Goal: Information Seeking & Learning: Learn about a topic

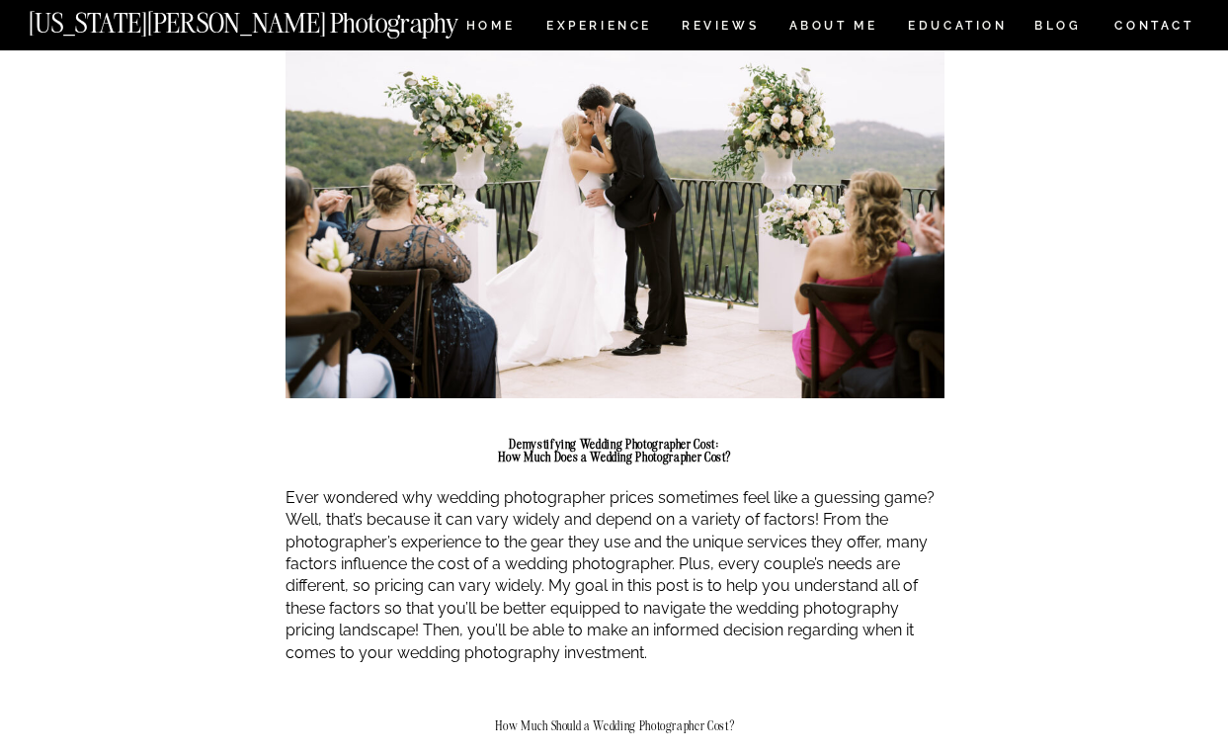
scroll to position [841, 0]
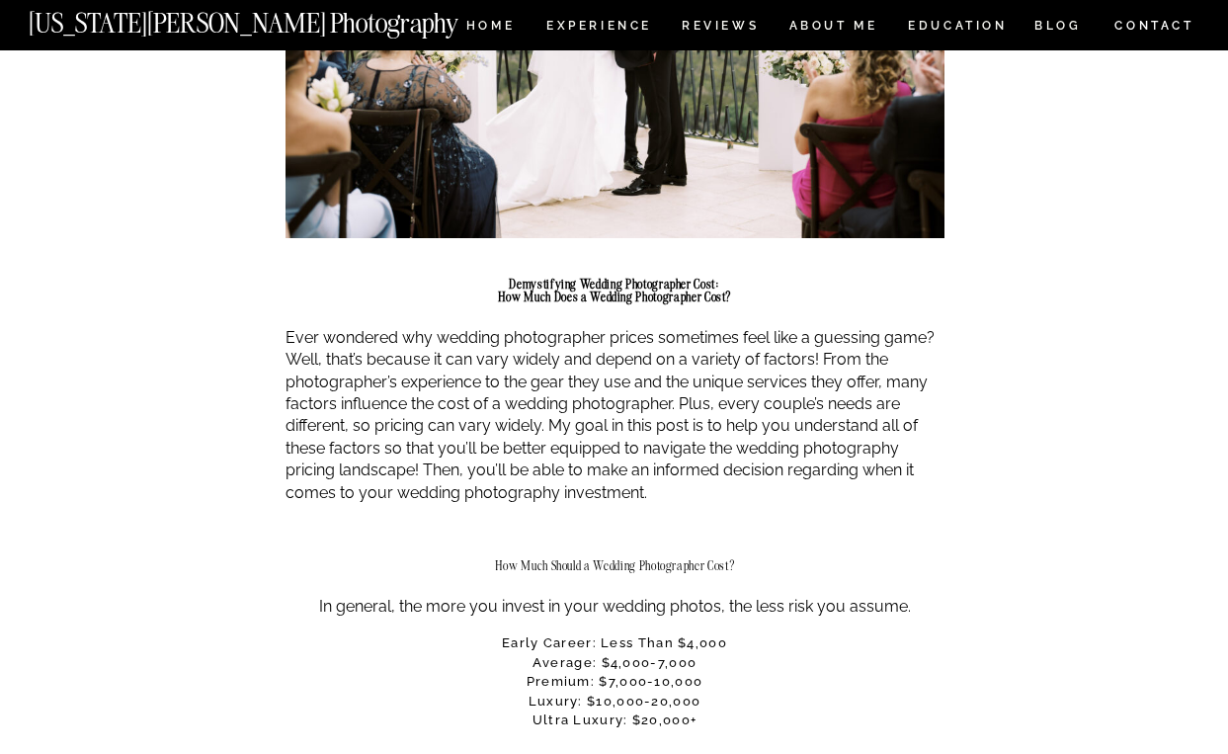
click at [585, 451] on p "Ever wondered why wedding photographer prices sometimes feel like a guessing ga…" at bounding box center [614, 415] width 659 height 177
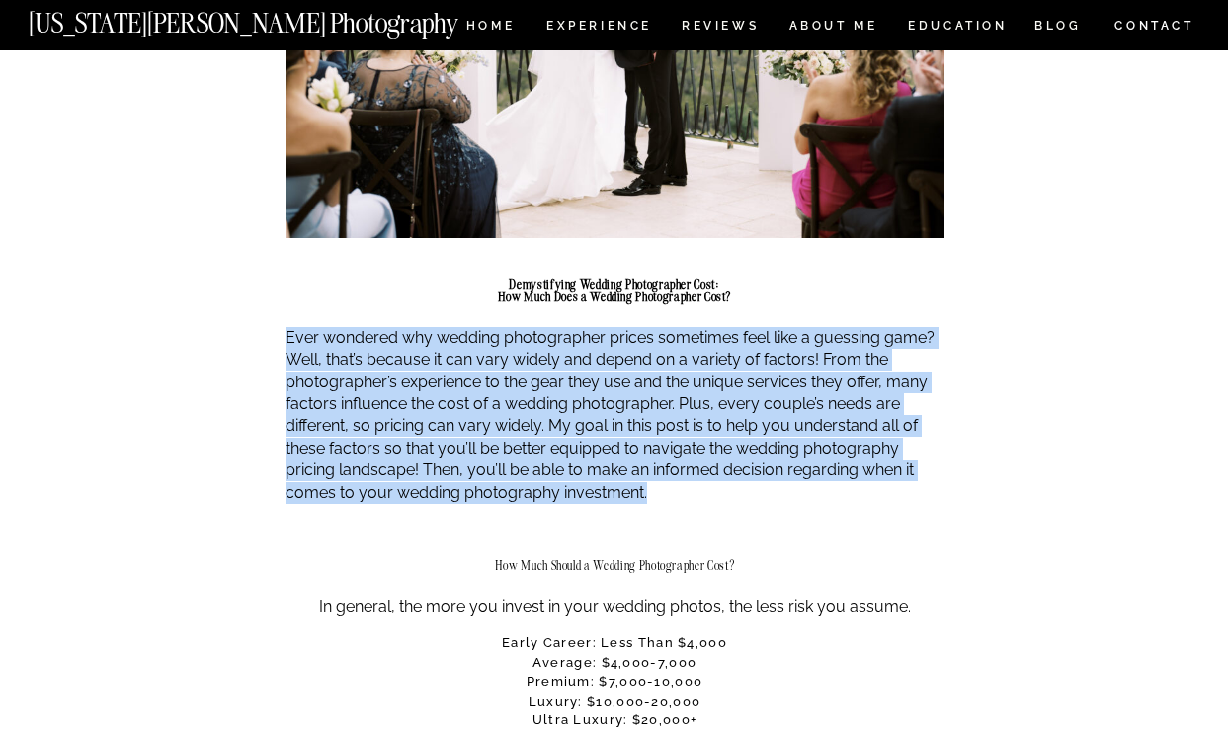
click at [585, 451] on p "Ever wondered why wedding photographer prices sometimes feel like a guessing ga…" at bounding box center [614, 415] width 659 height 177
click at [581, 409] on p "Ever wondered why wedding photographer prices sometimes feel like a guessing ga…" at bounding box center [614, 415] width 659 height 177
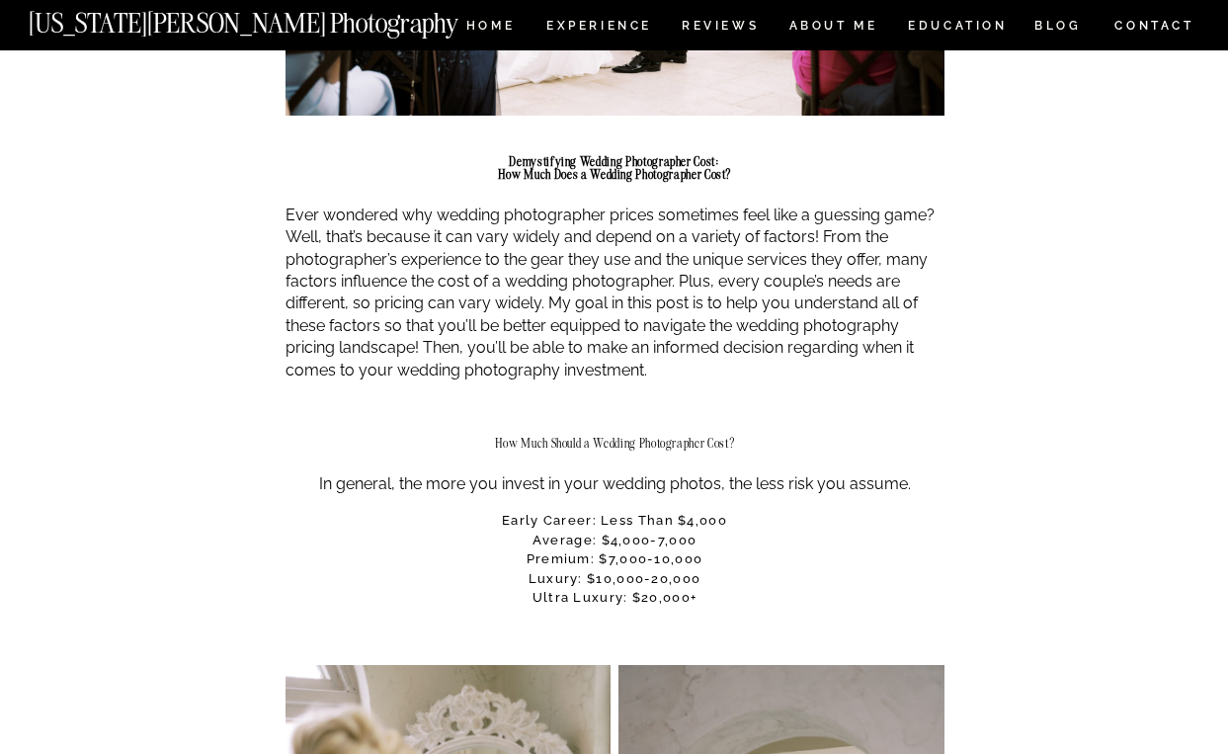
scroll to position [979, 0]
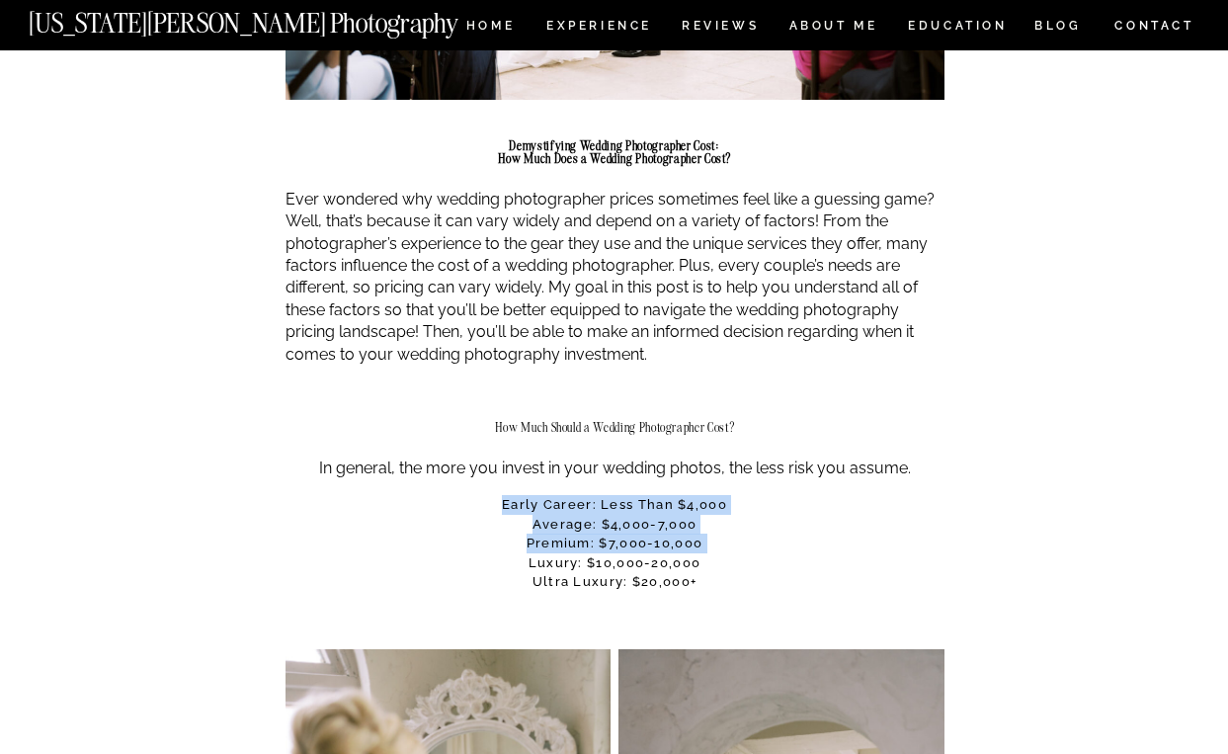
drag, startPoint x: 577, startPoint y: 492, endPoint x: 557, endPoint y: 544, distance: 56.0
click at [557, 544] on h3 "Early career: Less than $4,000 Average: $4,000-7,000 Premium: $7,000-10,000 Lux…" at bounding box center [614, 543] width 659 height 97
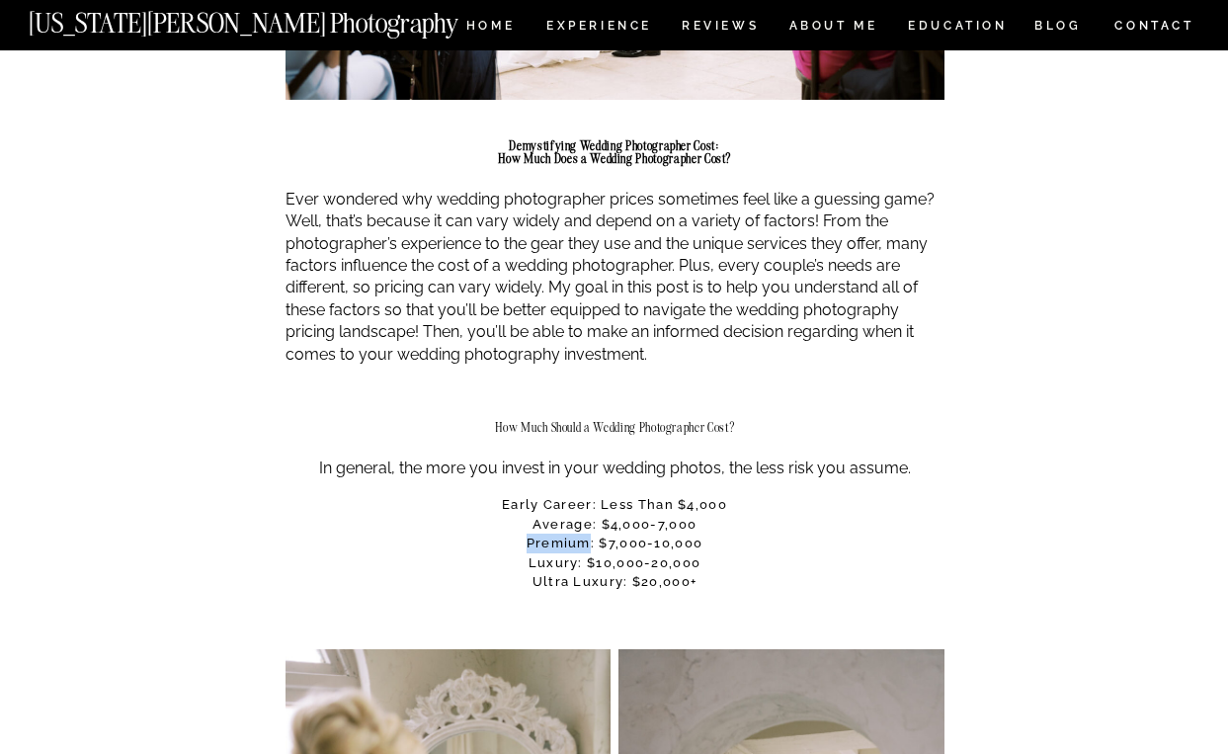
click at [557, 544] on h3 "Early career: Less than $4,000 Average: $4,000-7,000 Premium: $7,000-10,000 Lux…" at bounding box center [614, 543] width 659 height 97
drag, startPoint x: 557, startPoint y: 544, endPoint x: 550, endPoint y: 570, distance: 26.6
click at [550, 570] on h3 "Early career: Less than $4,000 Average: $4,000-7,000 Premium: $7,000-10,000 Lux…" at bounding box center [614, 543] width 659 height 97
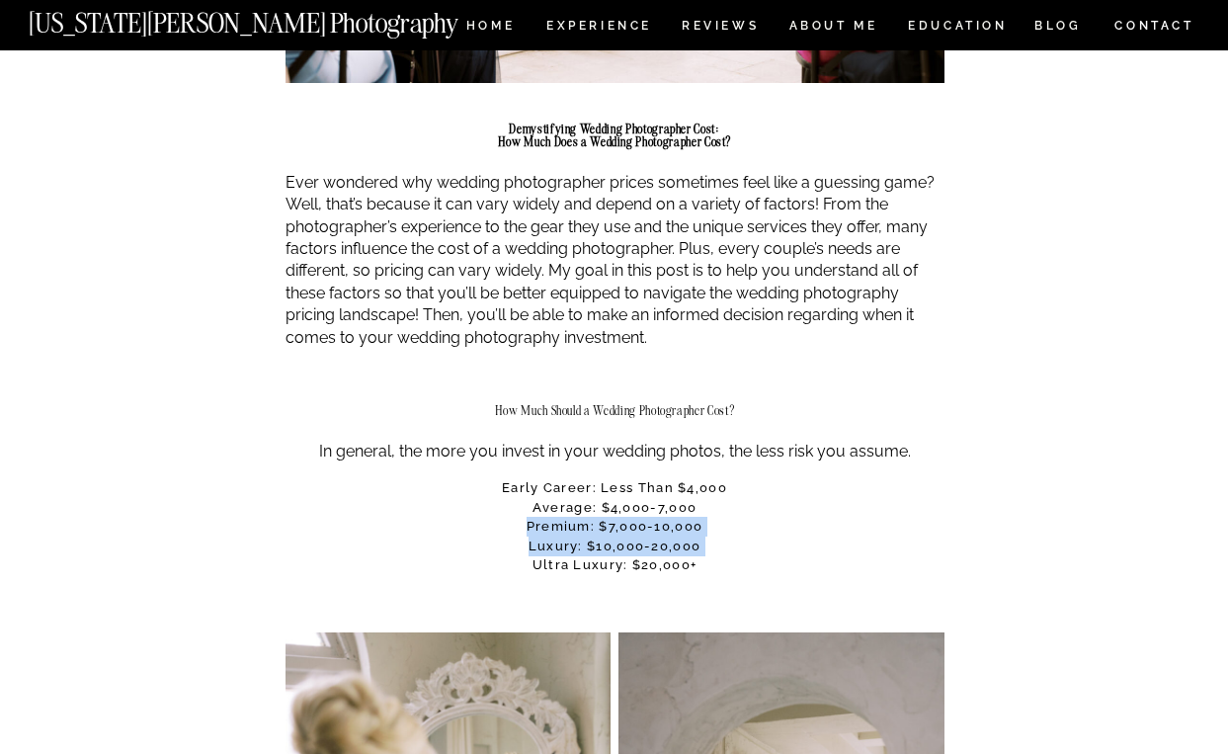
scroll to position [1083, 0]
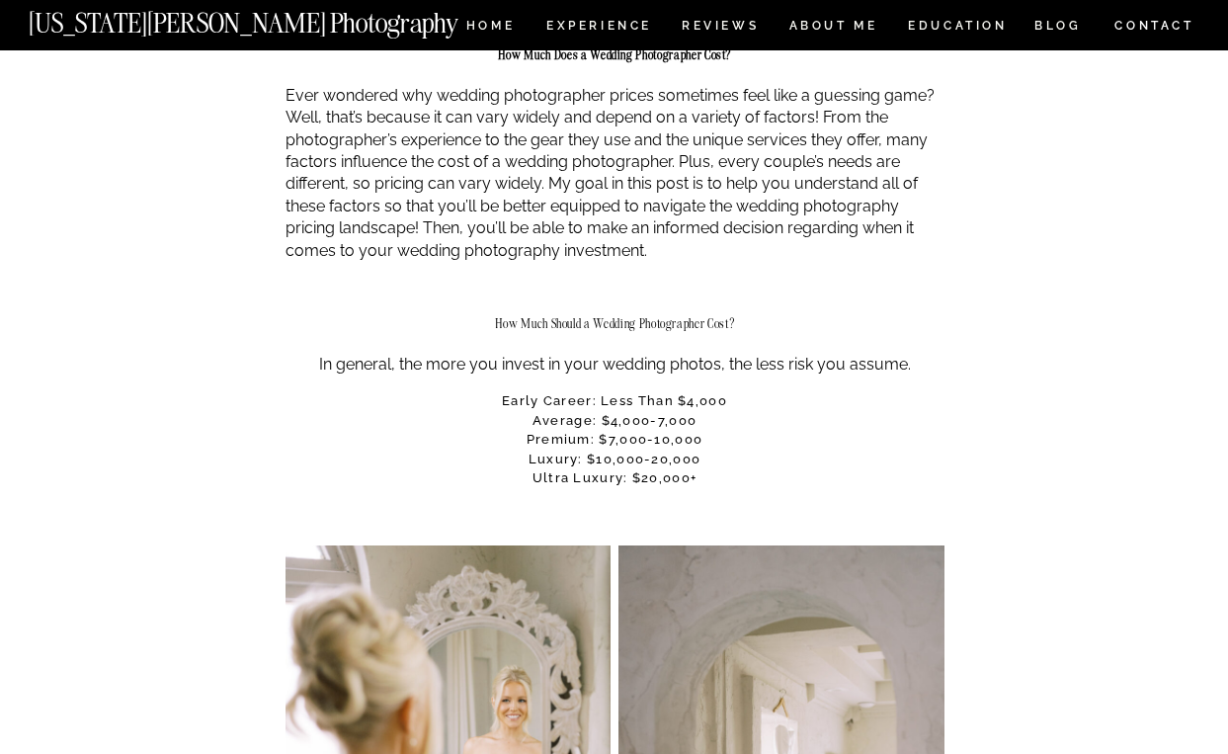
click at [565, 477] on h3 "Early career: Less than $4,000 Average: $4,000-7,000 Premium: $7,000-10,000 Lux…" at bounding box center [614, 439] width 659 height 97
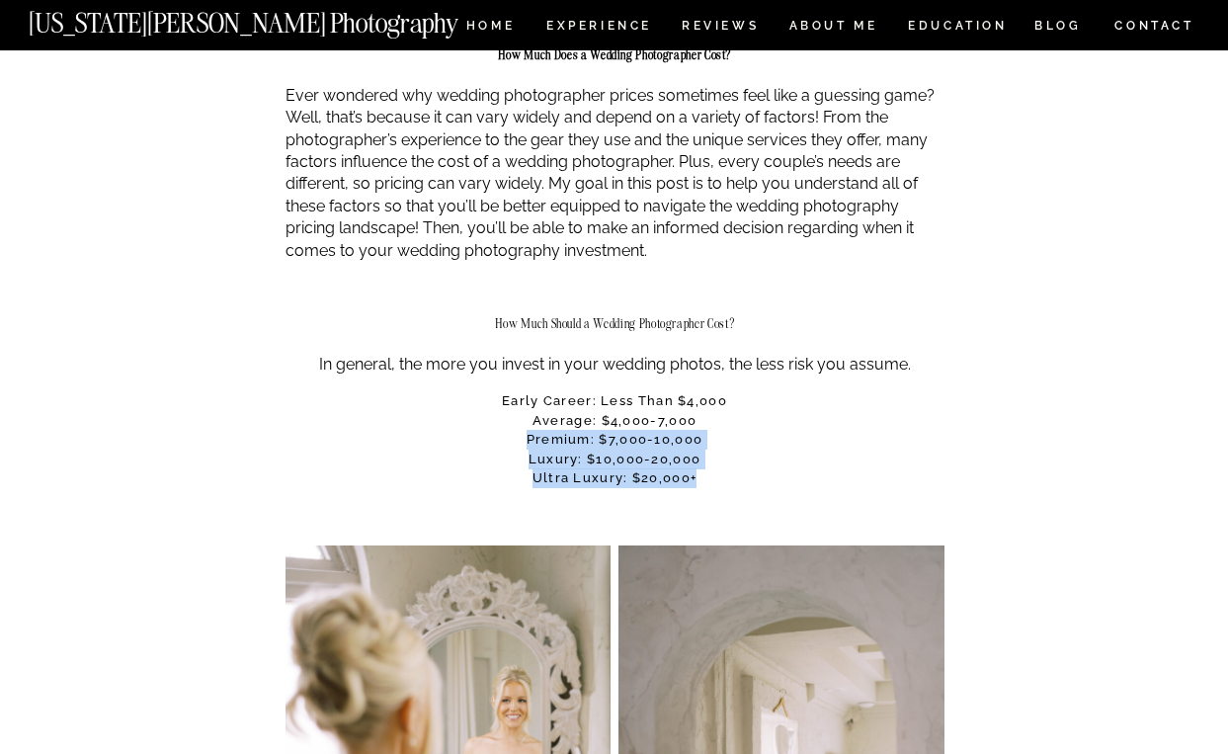
drag, startPoint x: 565, startPoint y: 477, endPoint x: 573, endPoint y: 446, distance: 32.6
click at [573, 446] on h3 "Early career: Less than $4,000 Average: $4,000-7,000 Premium: $7,000-10,000 Lux…" at bounding box center [614, 439] width 659 height 97
